Goal: Task Accomplishment & Management: Complete application form

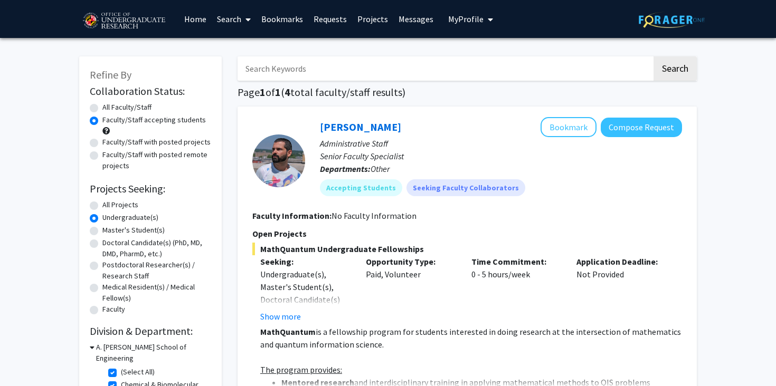
click at [314, 16] on link "Requests" at bounding box center [330, 19] width 44 height 37
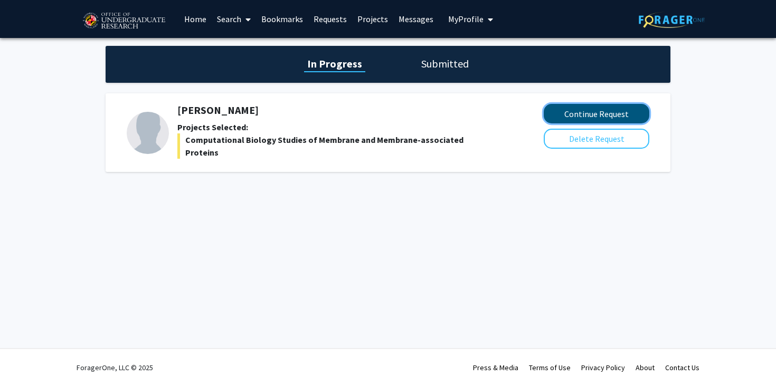
click at [607, 113] on button "Continue Request" at bounding box center [596, 114] width 106 height 20
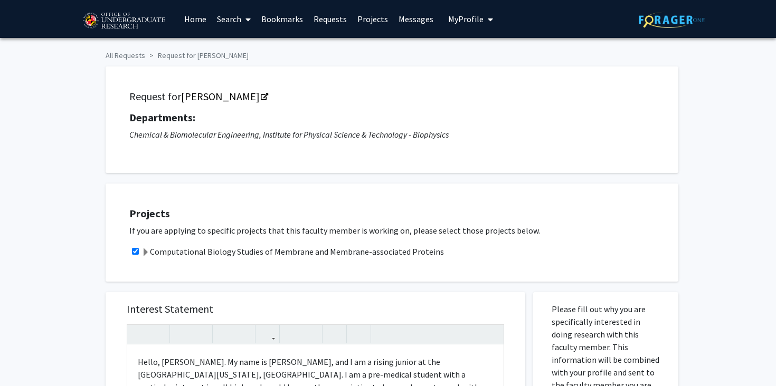
click at [463, 19] on span "My Profile" at bounding box center [465, 19] width 35 height 11
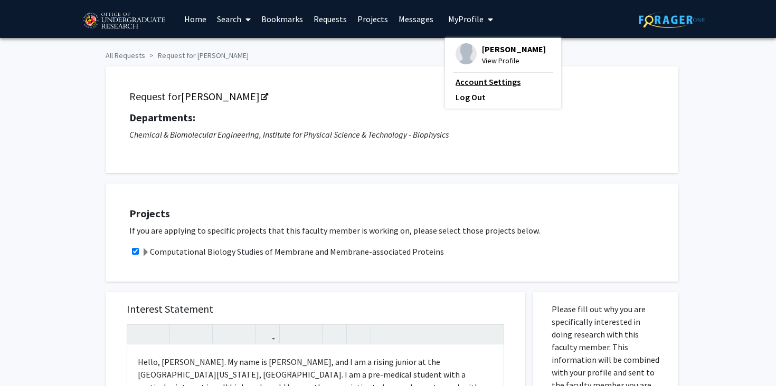
click at [474, 79] on link "Account Settings" at bounding box center [502, 81] width 95 height 13
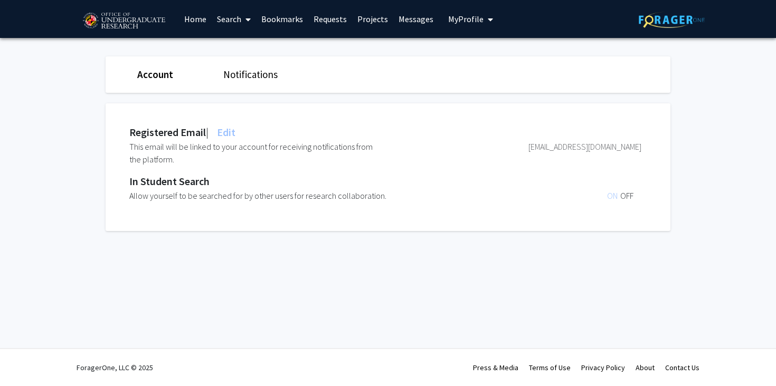
click at [463, 28] on button "My Profile" at bounding box center [470, 19] width 51 height 38
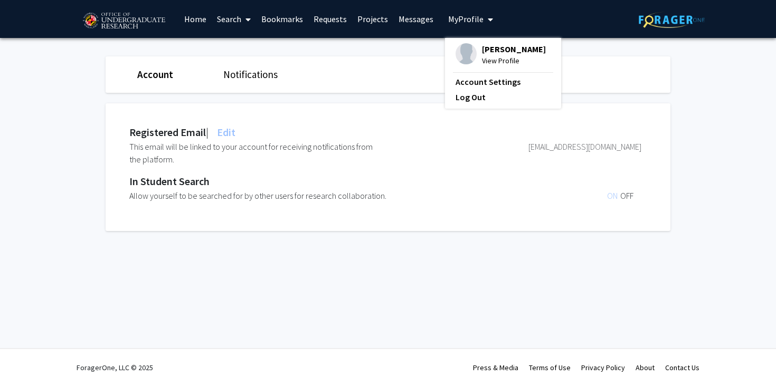
click at [488, 63] on span "View Profile" at bounding box center [514, 61] width 64 height 12
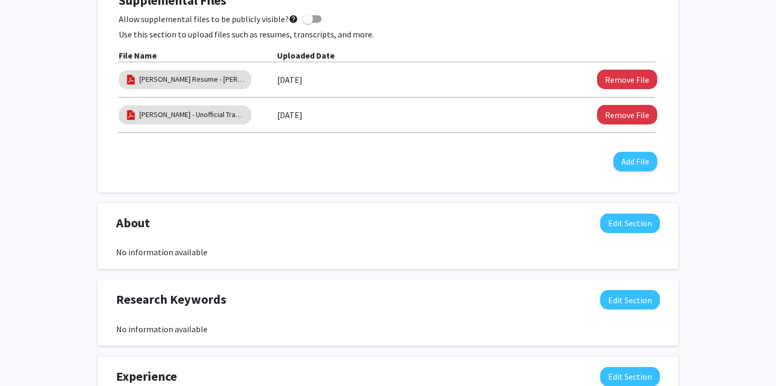
scroll to position [333, 0]
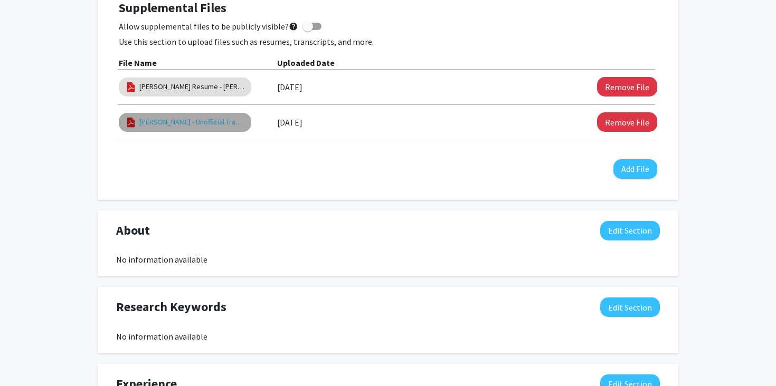
click at [233, 119] on link "[PERSON_NAME] - Unofficial Transcript as of [DATE]" at bounding box center [192, 122] width 106 height 11
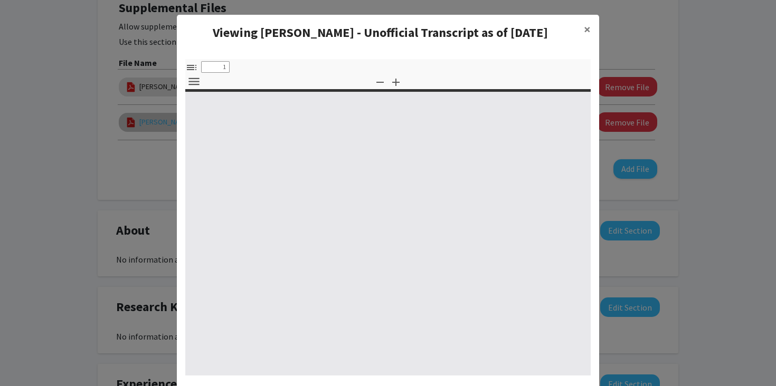
select select "custom"
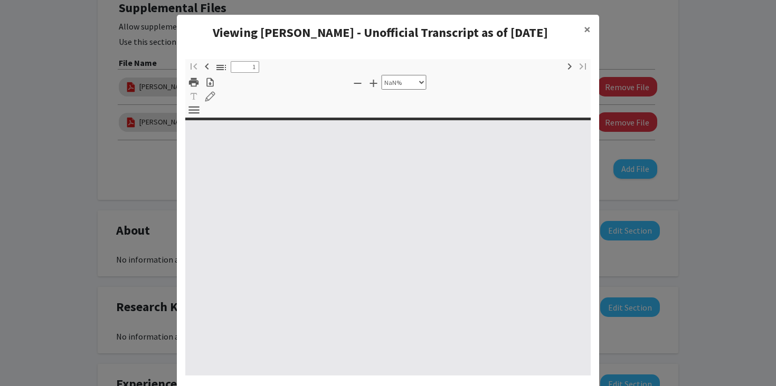
type input "0"
select select "custom"
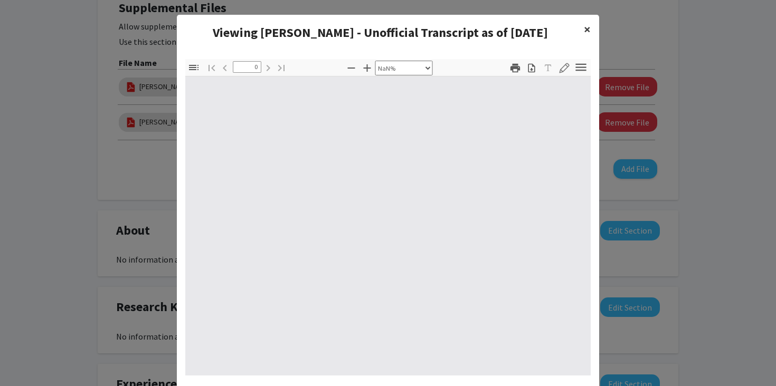
type input "1"
select select "auto"
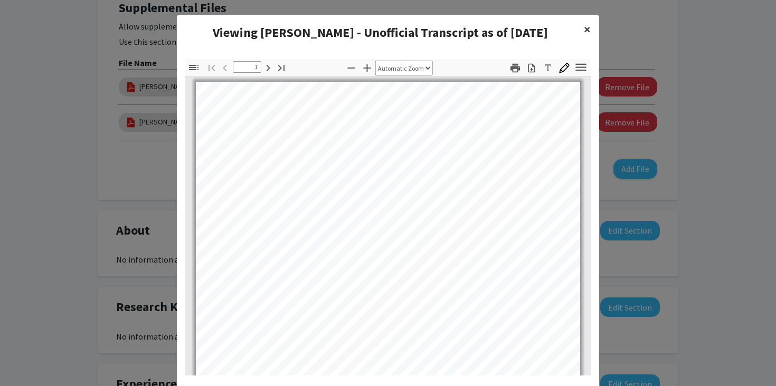
scroll to position [0, 0]
click at [587, 28] on span "×" at bounding box center [586, 29] width 7 height 16
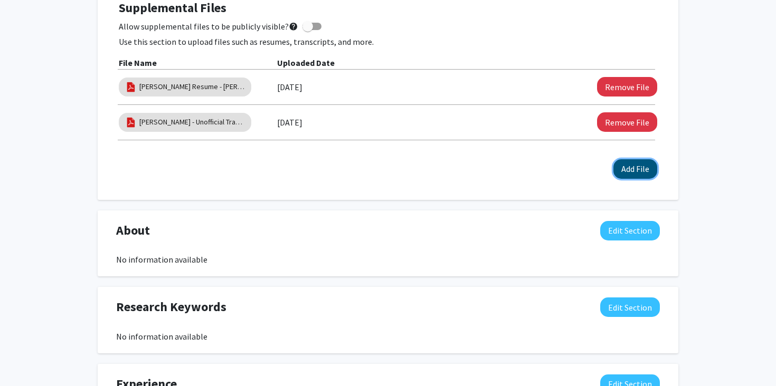
click at [643, 165] on button "Add File" at bounding box center [635, 169] width 44 height 20
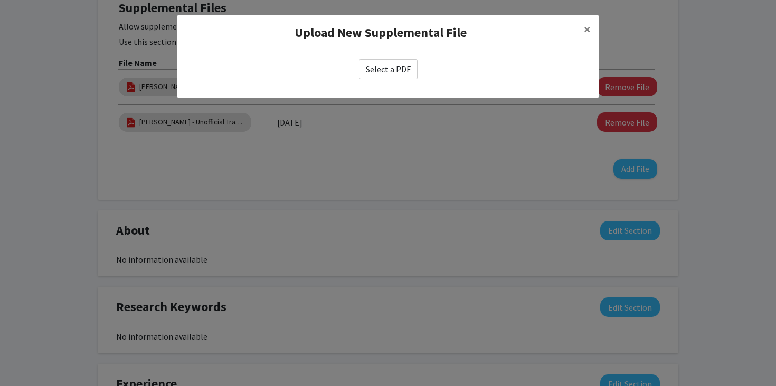
click at [393, 70] on label "Select a PDF" at bounding box center [388, 69] width 59 height 20
click at [0, 0] on input "Select a PDF" at bounding box center [0, 0] width 0 height 0
select select "custom"
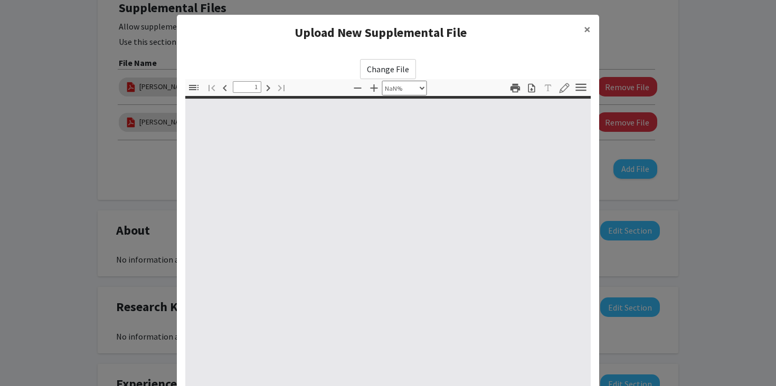
type input "0"
select select "custom"
type input "1"
select select "auto"
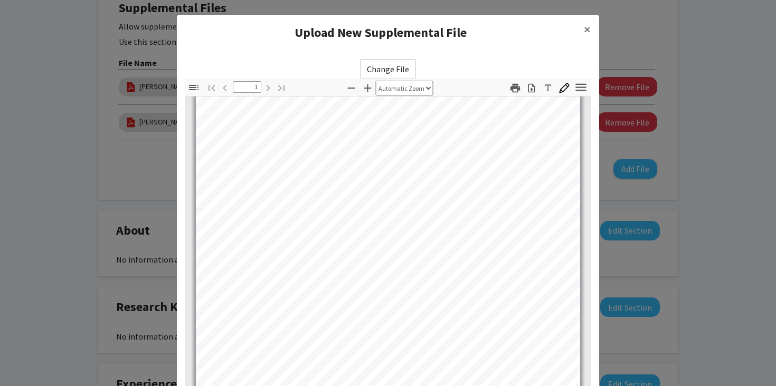
scroll to position [113, 0]
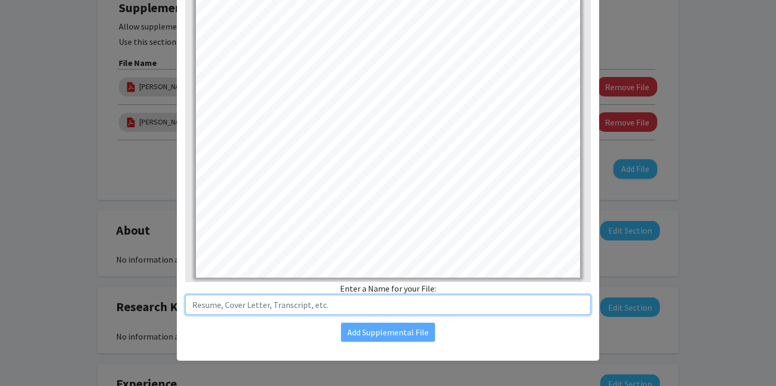
click at [367, 309] on input "text" at bounding box center [387, 305] width 405 height 20
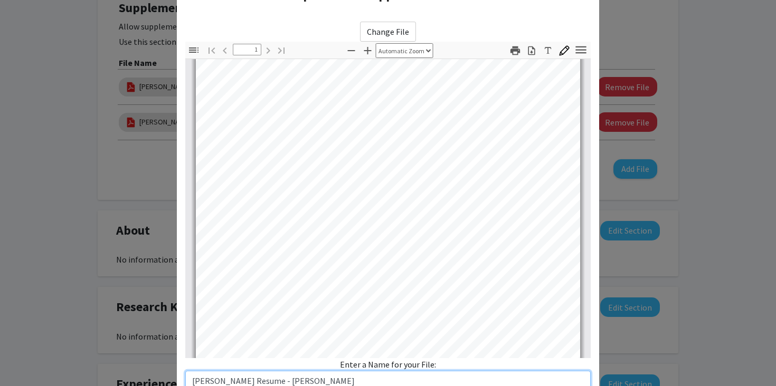
scroll to position [45, 0]
click at [301, 381] on input "[PERSON_NAME] Resume - [PERSON_NAME]" at bounding box center [387, 381] width 405 height 20
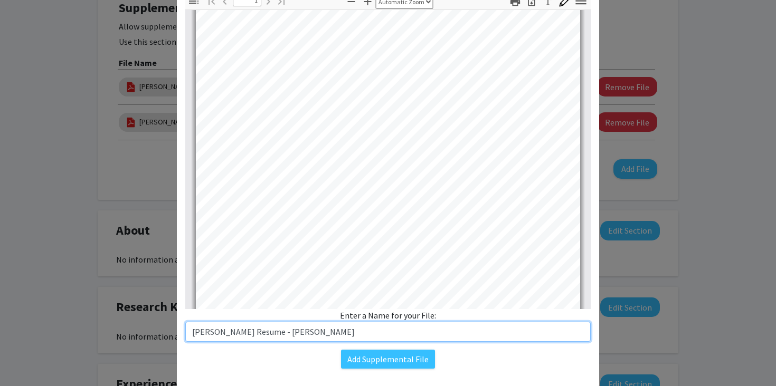
scroll to position [113, 0]
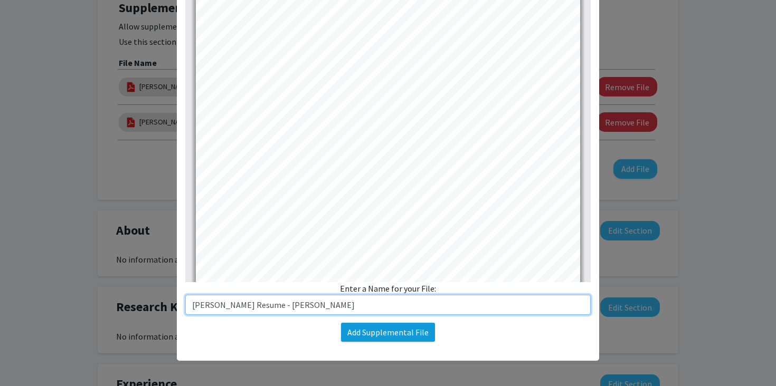
type input "[PERSON_NAME] Resume - [PERSON_NAME]"
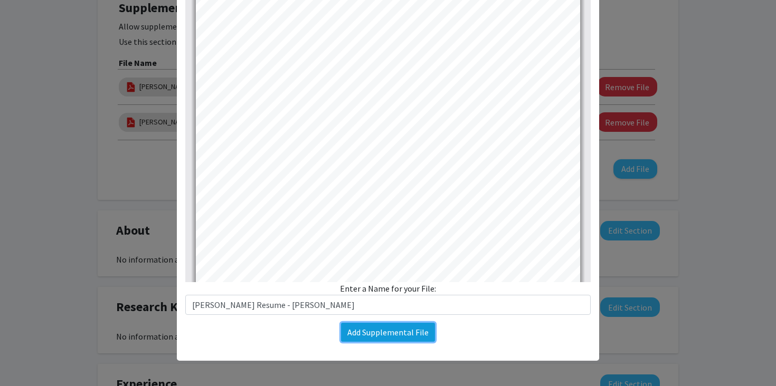
click at [406, 330] on button "Add Supplemental File" at bounding box center [388, 332] width 94 height 19
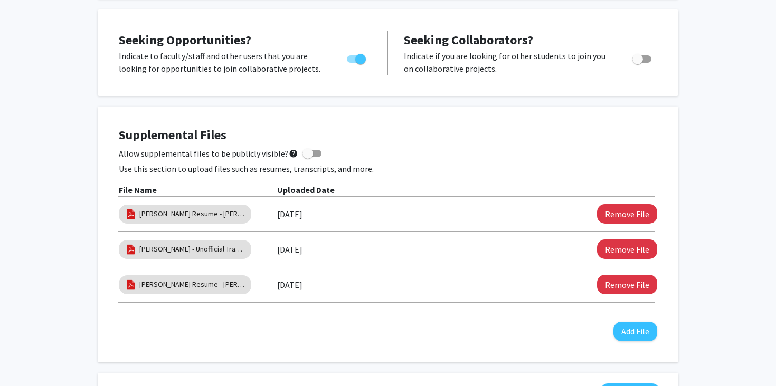
scroll to position [0, 0]
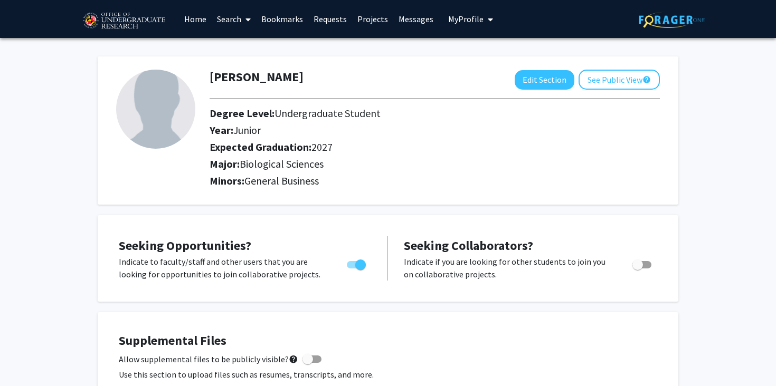
click at [365, 22] on link "Projects" at bounding box center [372, 19] width 41 height 37
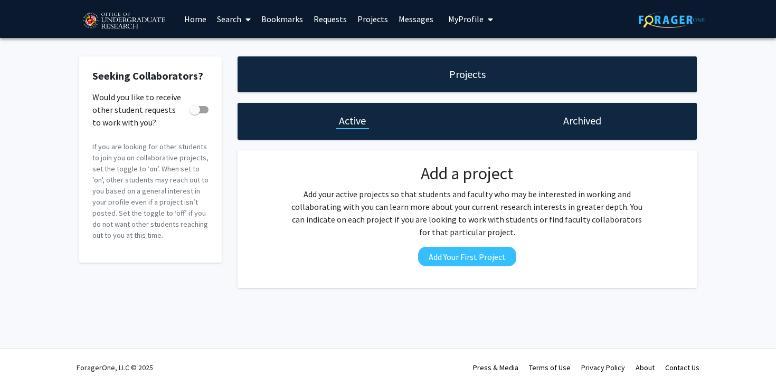
click at [410, 20] on link "Messages" at bounding box center [415, 19] width 45 height 37
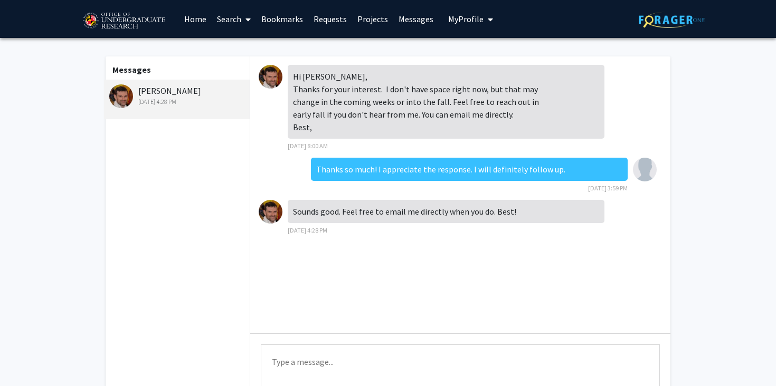
click at [285, 14] on link "Bookmarks" at bounding box center [282, 19] width 52 height 37
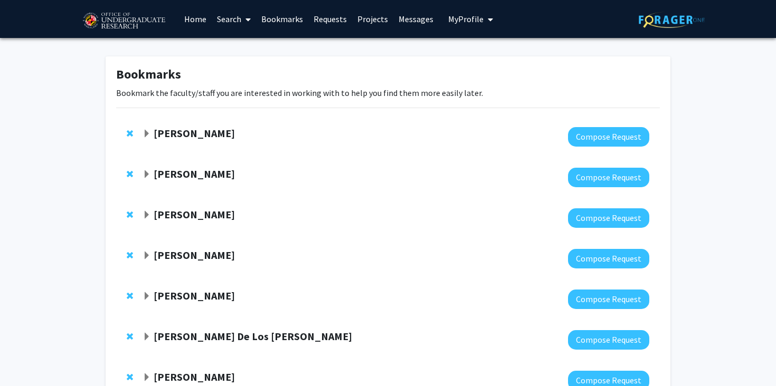
click at [340, 14] on link "Requests" at bounding box center [330, 19] width 44 height 37
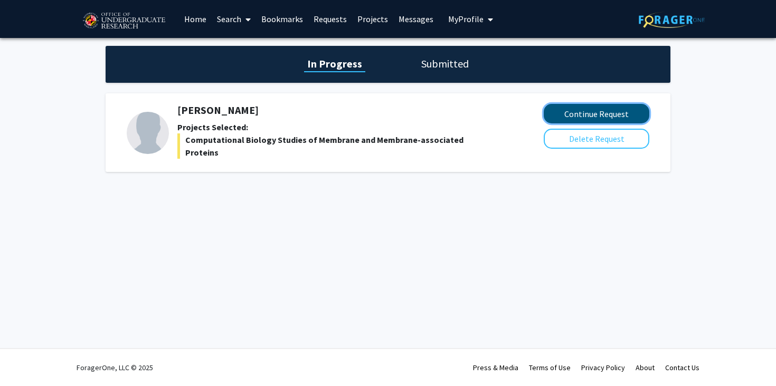
click at [587, 119] on button "Continue Request" at bounding box center [596, 114] width 106 height 20
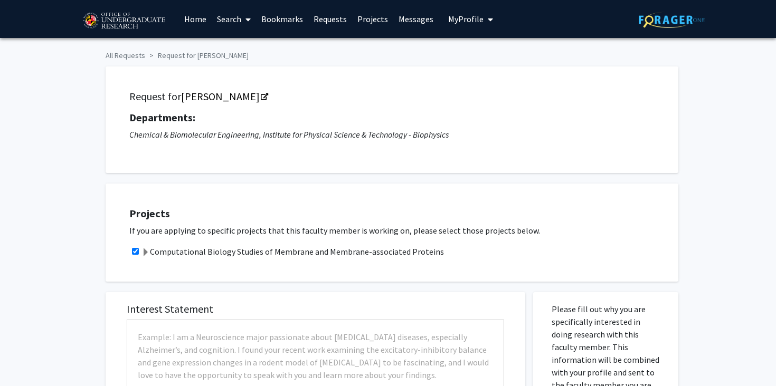
checkbox input "true"
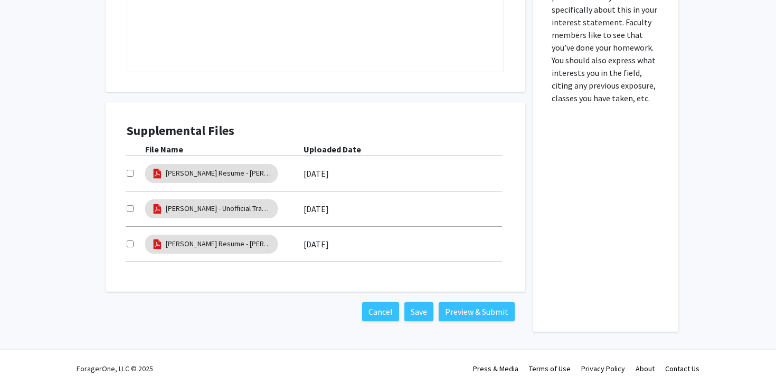
scroll to position [516, 0]
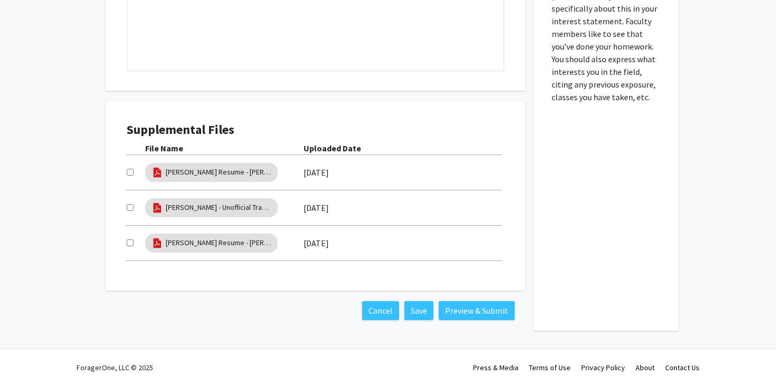
click at [129, 205] on input "checkbox" at bounding box center [130, 207] width 7 height 7
checkbox input "true"
click at [128, 240] on input "checkbox" at bounding box center [130, 243] width 7 height 7
checkbox input "true"
click at [468, 312] on button "Preview & Submit" at bounding box center [476, 310] width 76 height 19
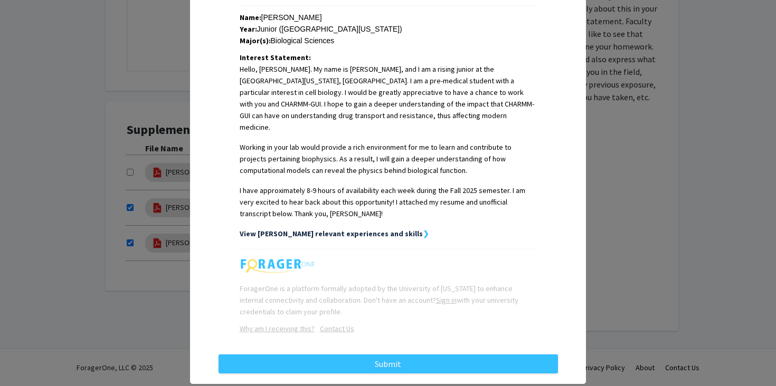
scroll to position [240, 0]
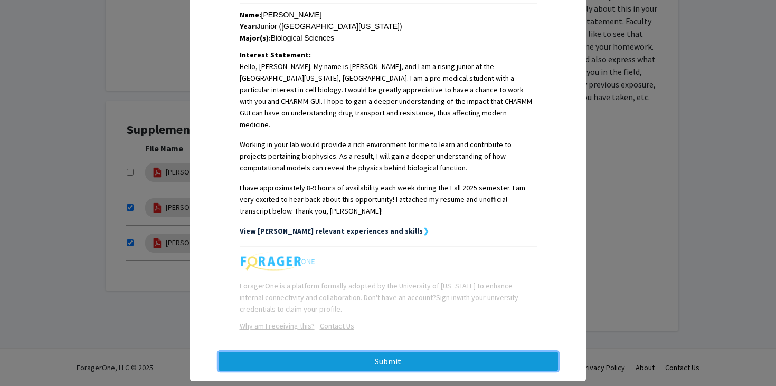
click at [437, 352] on button "Submit" at bounding box center [387, 361] width 339 height 19
